Goal: Task Accomplishment & Management: Manage account settings

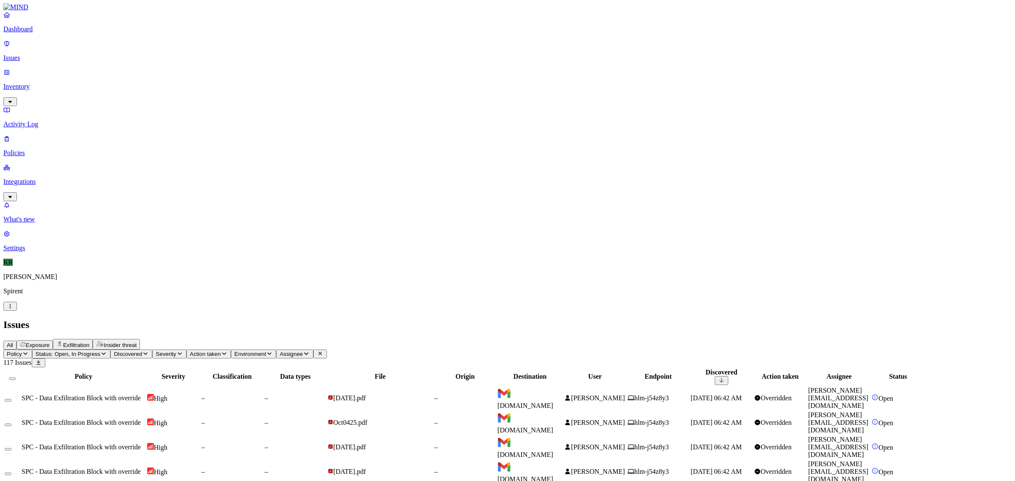
scroll to position [18, 0]
click at [313, 350] on button "Assignee" at bounding box center [294, 354] width 37 height 9
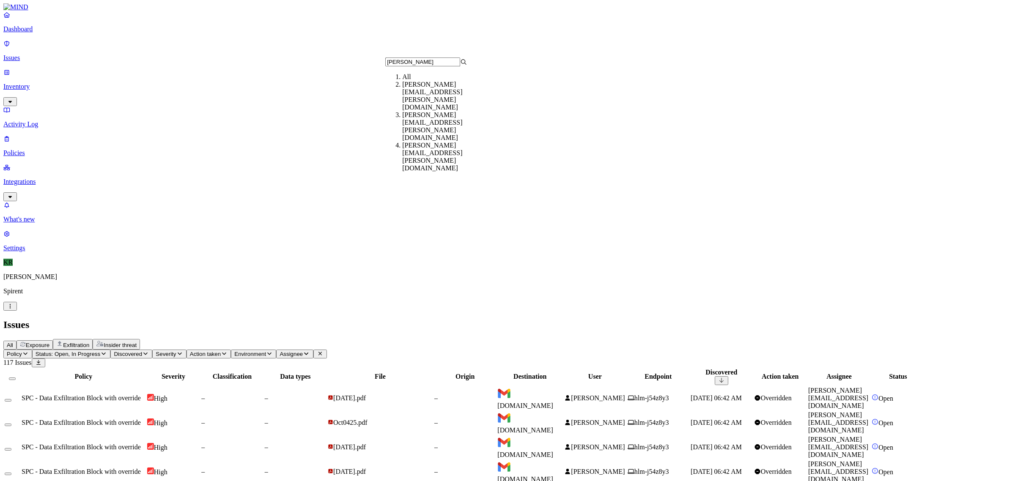
type input "[PERSON_NAME]"
click at [420, 95] on div "[PERSON_NAME][EMAIL_ADDRESS][PERSON_NAME][DOMAIN_NAME]" at bounding box center [443, 96] width 82 height 30
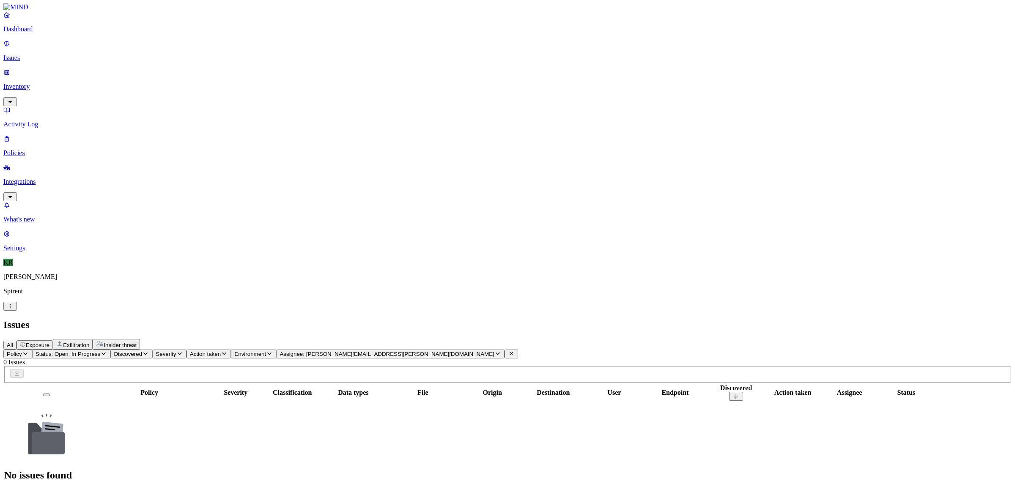
click at [100, 351] on span "Status: Open, In Progress" at bounding box center [68, 354] width 65 height 6
click at [172, 138] on span "Resolved" at bounding box center [165, 141] width 25 height 7
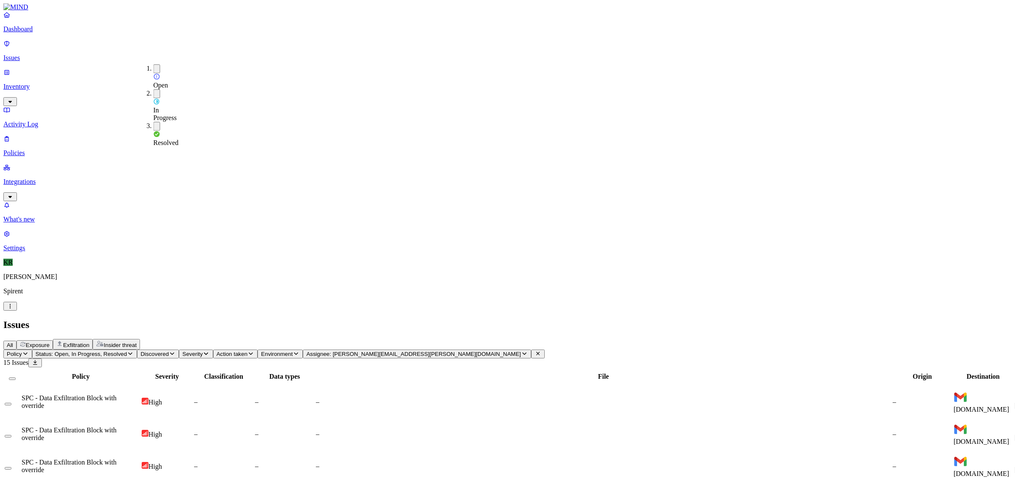
click at [686, 319] on h2 "Issues" at bounding box center [507, 324] width 1008 height 11
click at [13, 342] on span "All" at bounding box center [10, 345] width 6 height 6
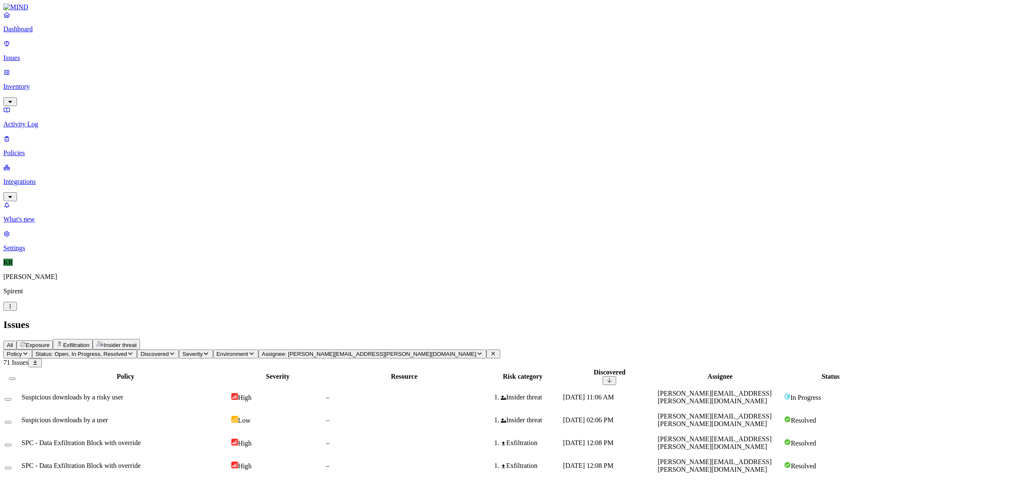
click at [656, 386] on td "[DATE] 11:06 AM" at bounding box center [609, 397] width 94 height 22
click at [490, 351] on icon at bounding box center [493, 353] width 7 height 5
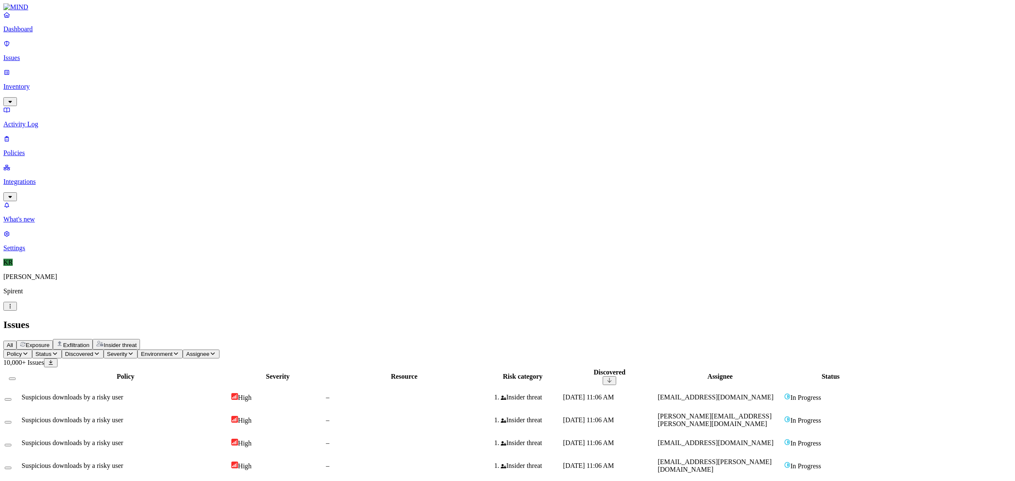
click at [31, 178] on p "Integrations" at bounding box center [507, 182] width 1008 height 8
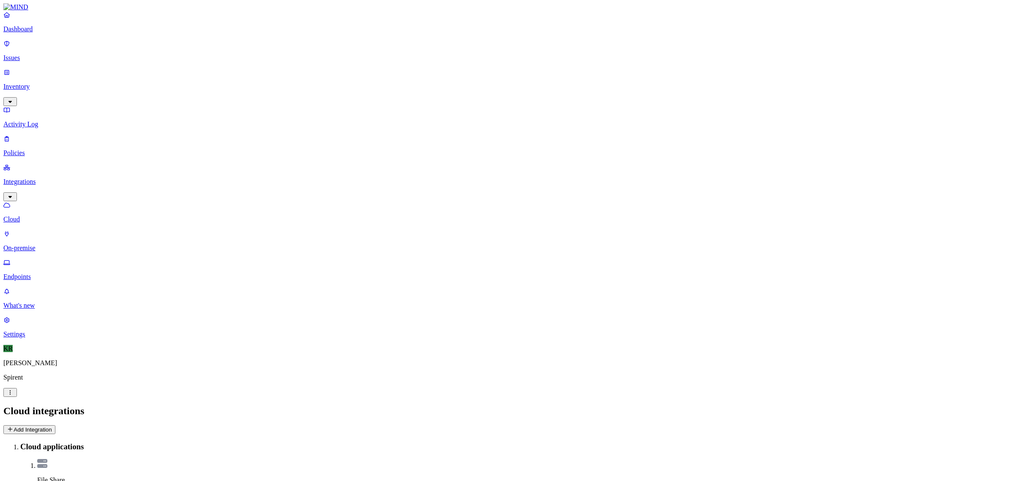
drag, startPoint x: 25, startPoint y: 49, endPoint x: 66, endPoint y: 62, distance: 43.6
click at [25, 54] on p "Issues" at bounding box center [507, 58] width 1008 height 8
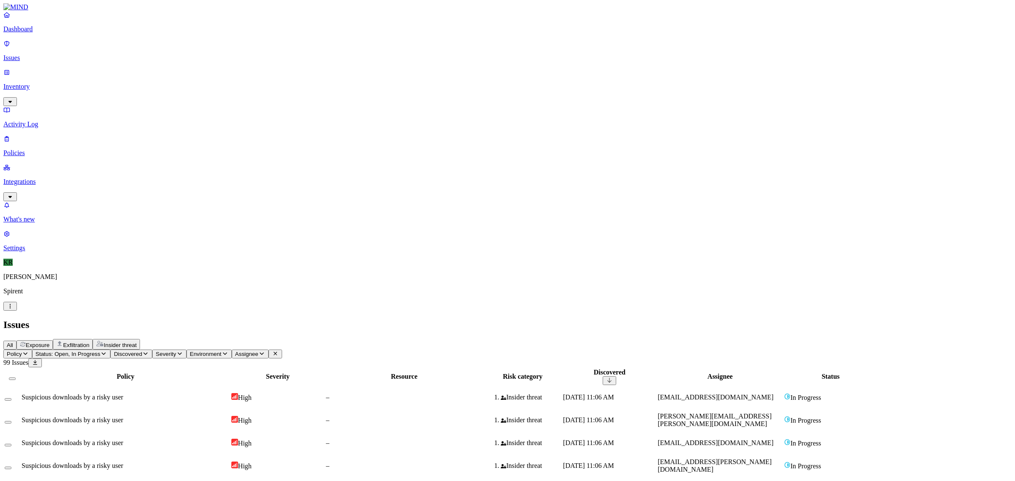
drag, startPoint x: 550, startPoint y: 151, endPoint x: 565, endPoint y: 157, distance: 16.7
click at [482, 481] on div "–" at bounding box center [404, 489] width 156 height 8
click at [48, 164] on link "Integrations" at bounding box center [507, 182] width 1008 height 36
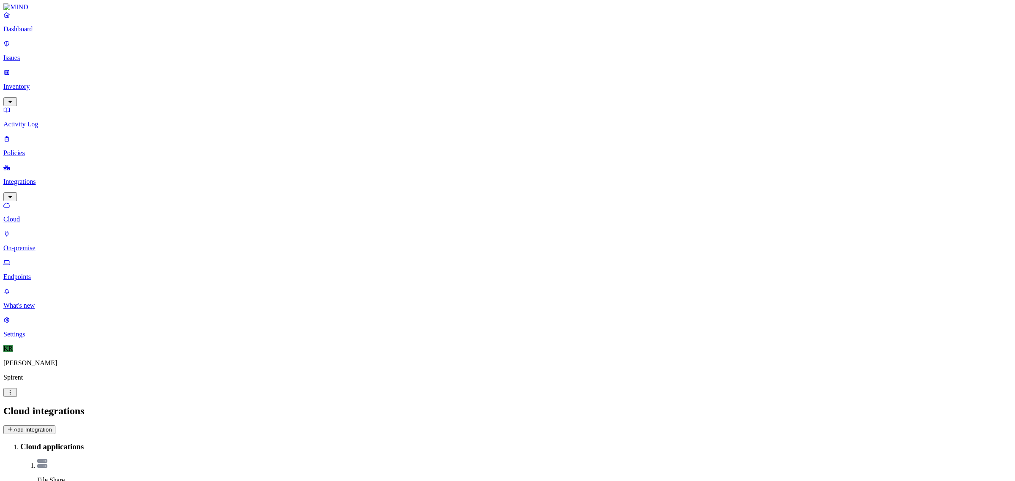
click at [35, 54] on p "Issues" at bounding box center [507, 58] width 1008 height 8
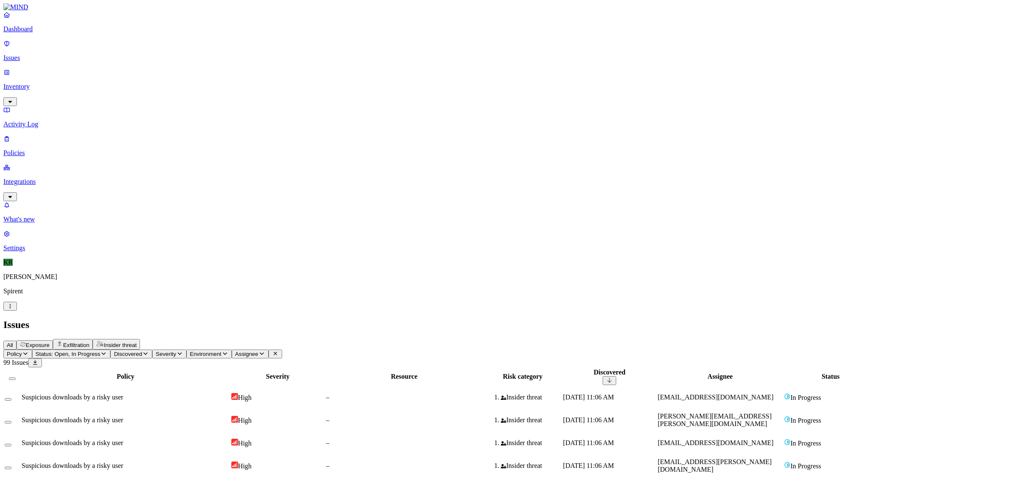
click at [28, 149] on p "Policies" at bounding box center [507, 153] width 1008 height 8
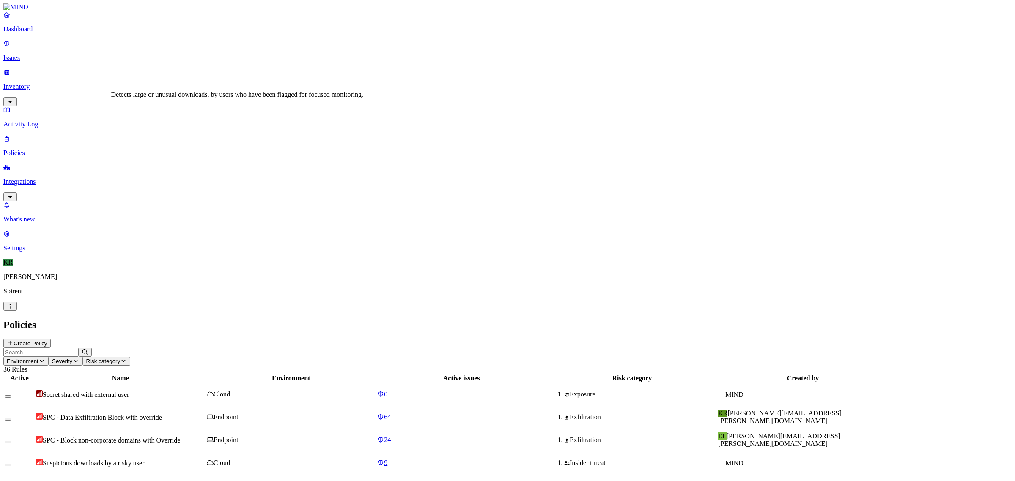
click at [144, 460] on span "Suspicious downloads by a risky user" at bounding box center [93, 463] width 101 height 7
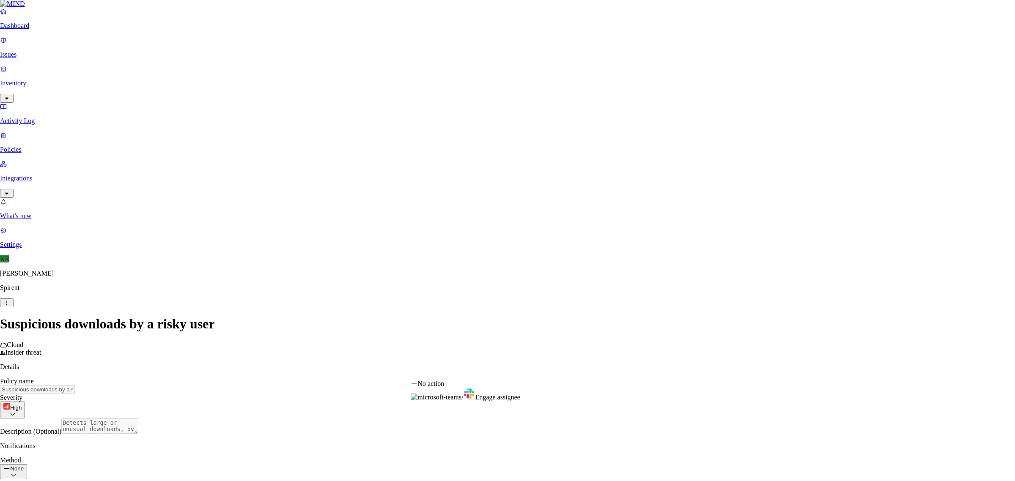
click at [657, 374] on html "Dashboard Issues Inventory Activity Log Policies Integrations What's new 1 Sett…" at bounding box center [507, 273] width 1015 height 546
select select "0"
